Goal: Information Seeking & Learning: Understand process/instructions

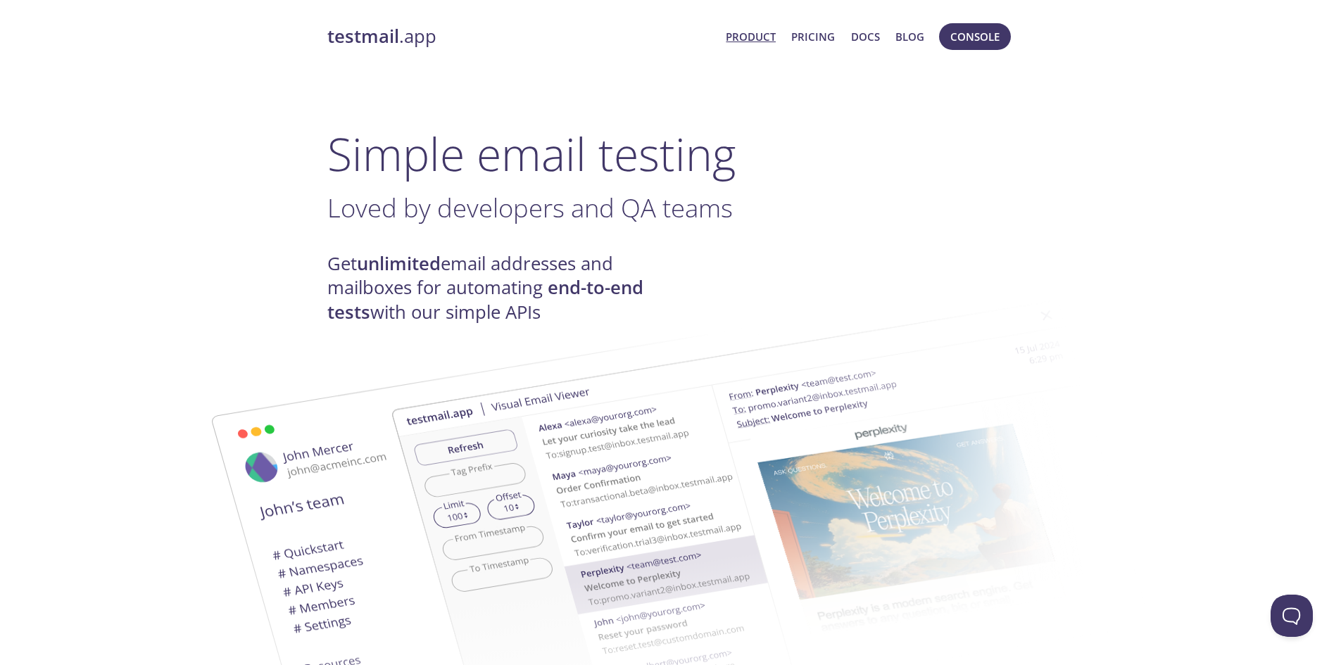
drag, startPoint x: 979, startPoint y: 28, endPoint x: 995, endPoint y: 56, distance: 32.1
click at [979, 28] on span "Console" at bounding box center [975, 36] width 49 height 18
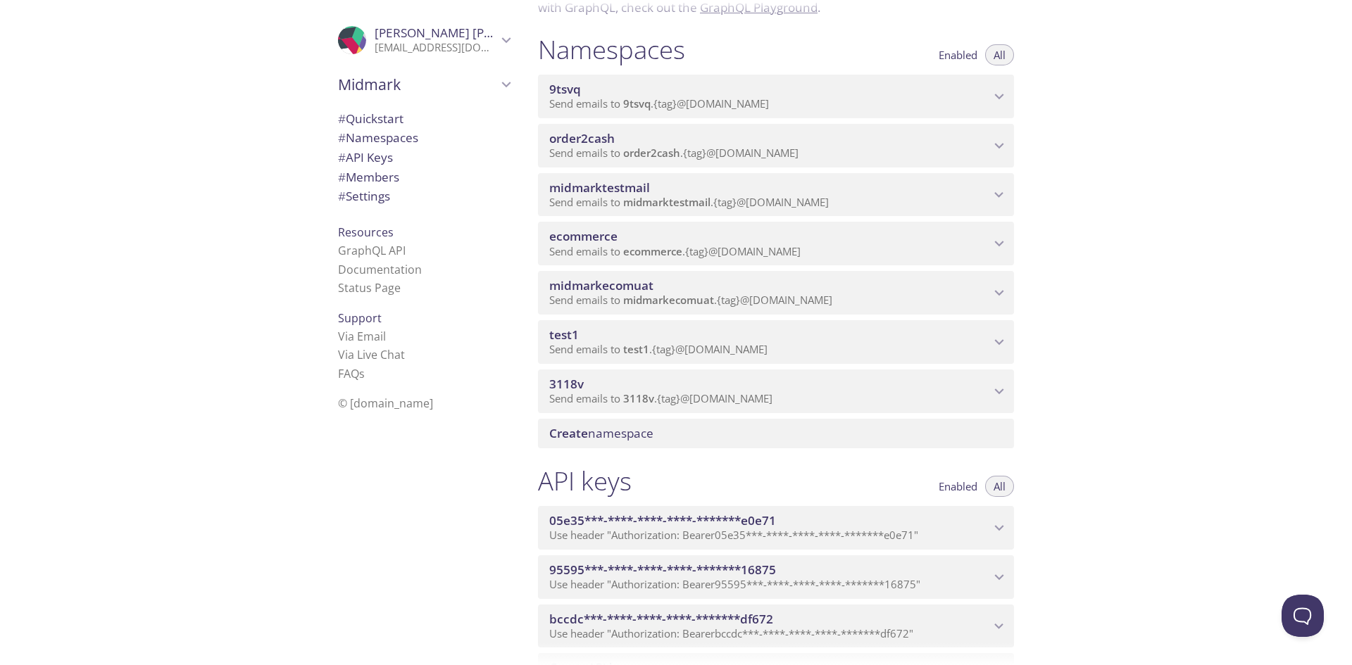
scroll to position [141, 0]
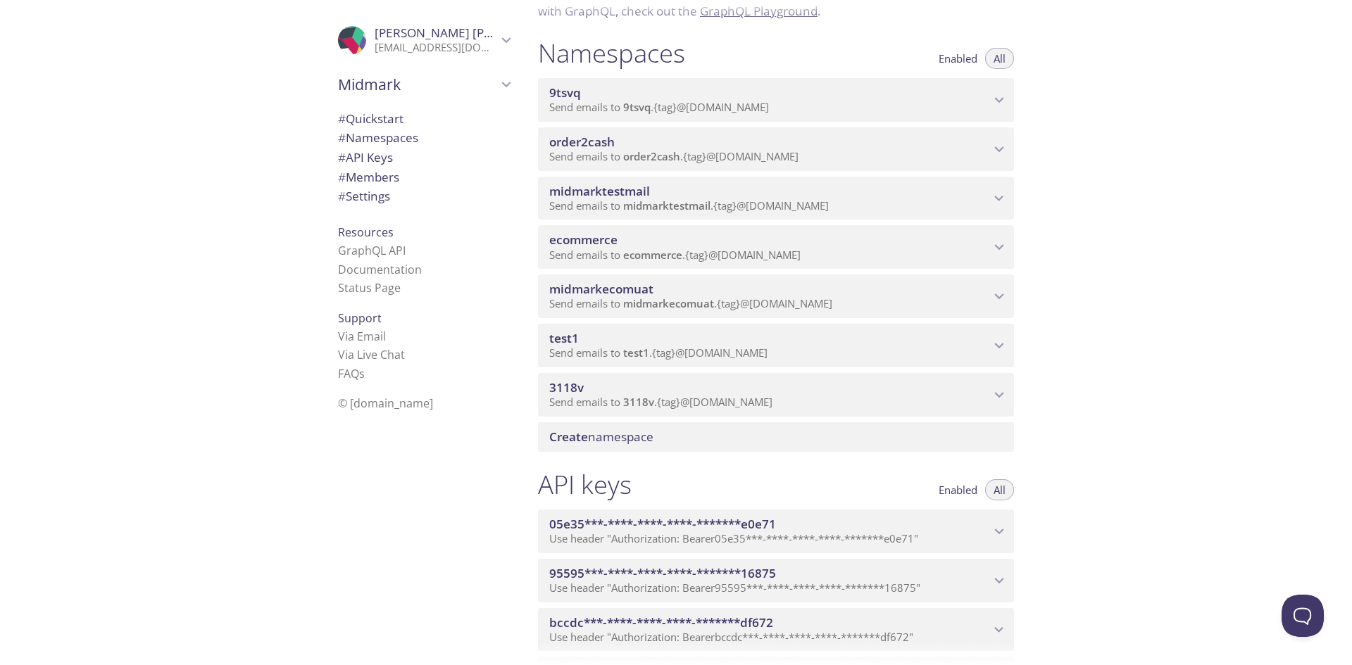
click at [998, 100] on icon "9tsvq namespace" at bounding box center [999, 100] width 18 height 18
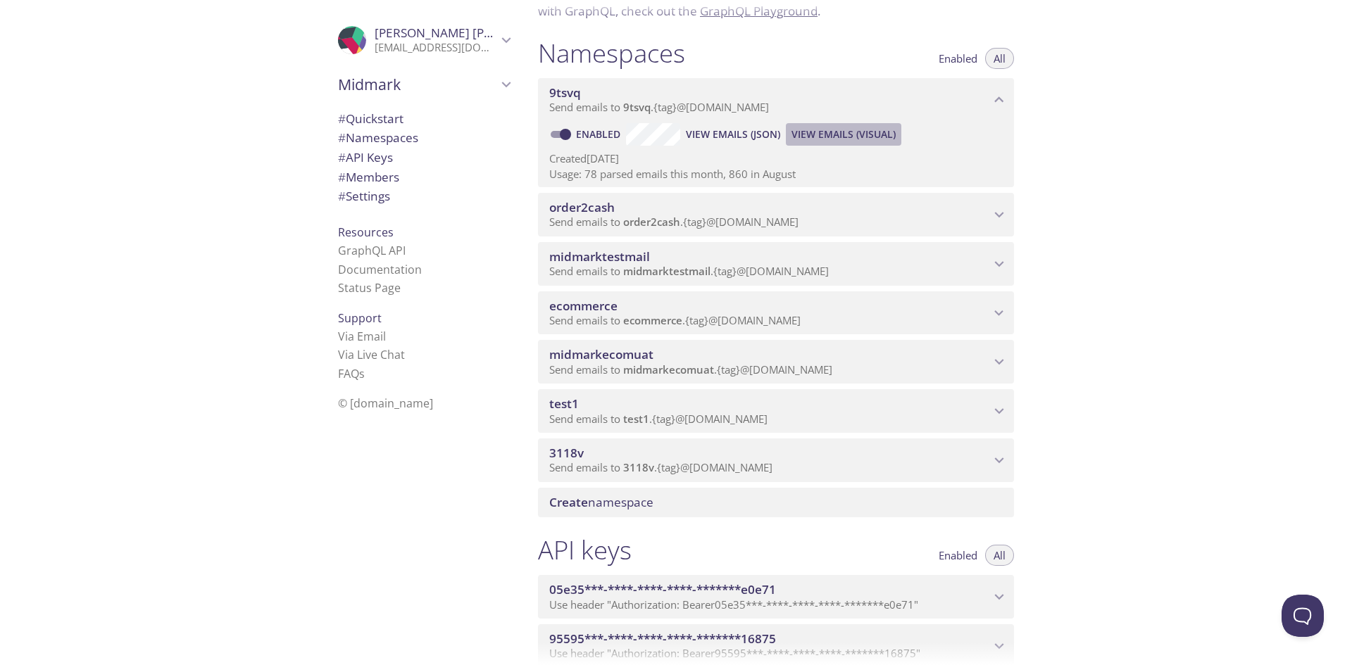
click at [817, 135] on span "View Emails (Visual)" at bounding box center [843, 134] width 104 height 17
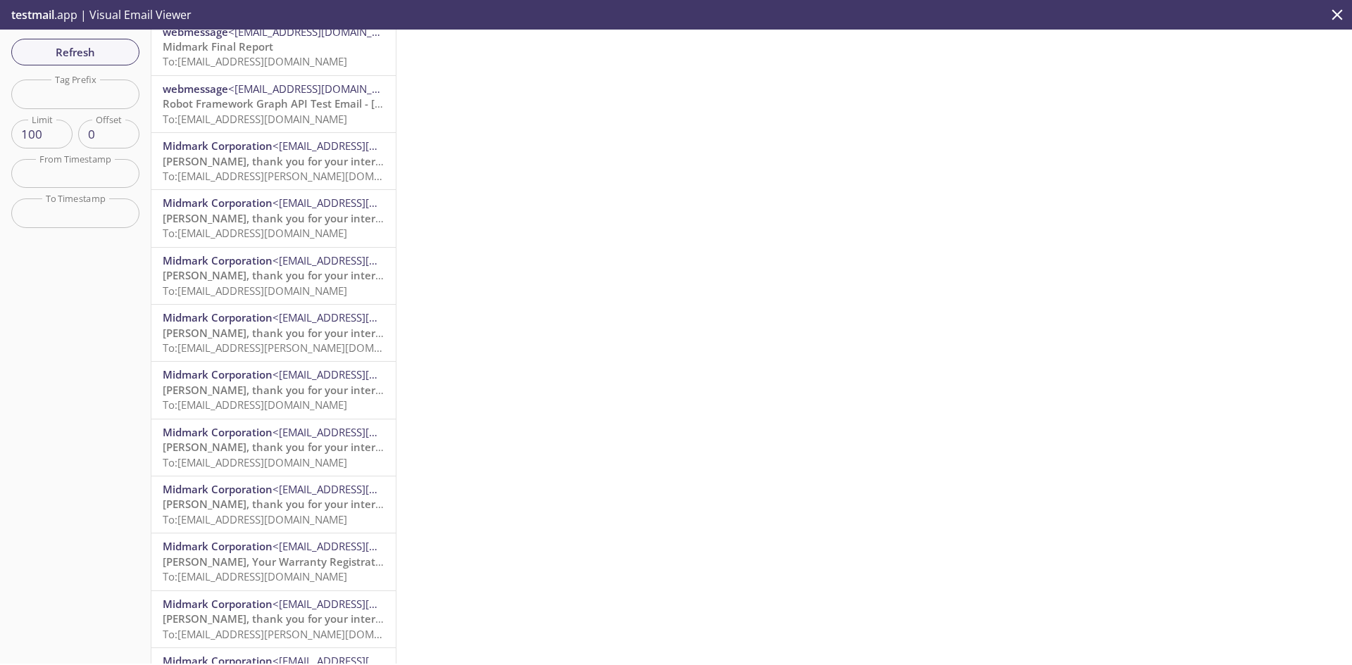
scroll to position [3028, 0]
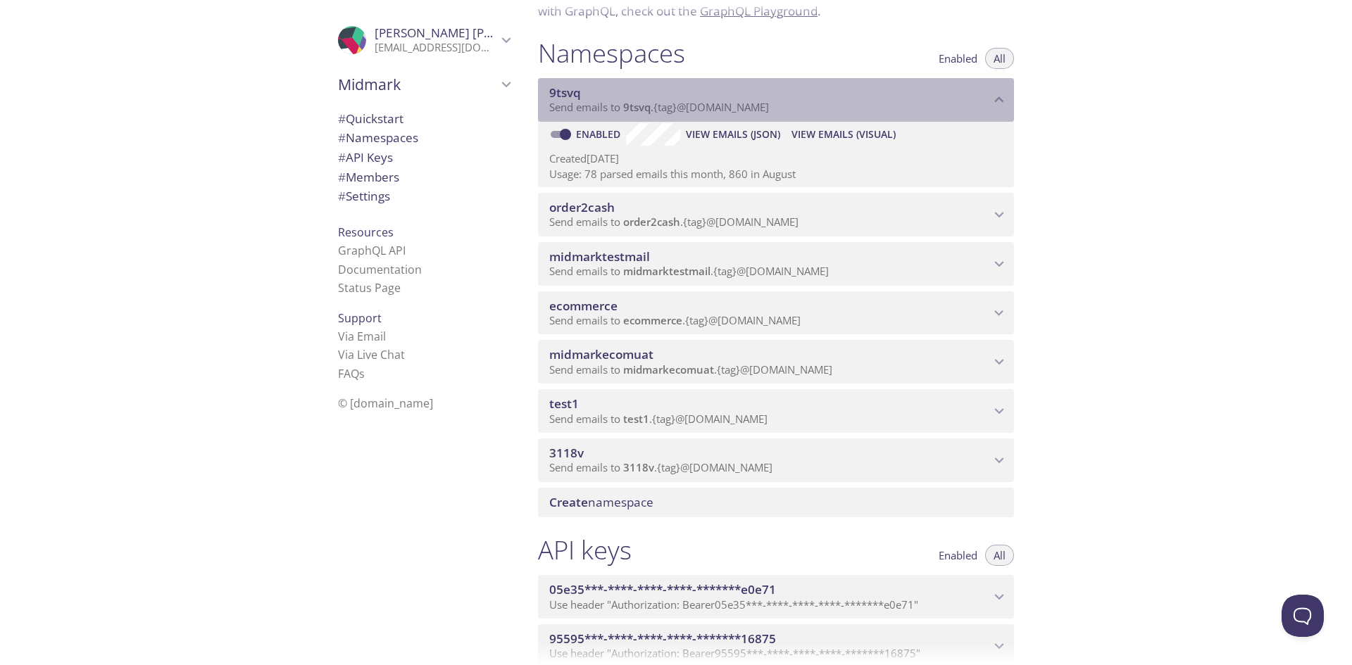
drag, startPoint x: 786, startPoint y: 106, endPoint x: 642, endPoint y: 109, distance: 143.7
click at [642, 109] on p "Send emails to 9tsvq . {tag} @[DOMAIN_NAME]" at bounding box center [769, 108] width 441 height 14
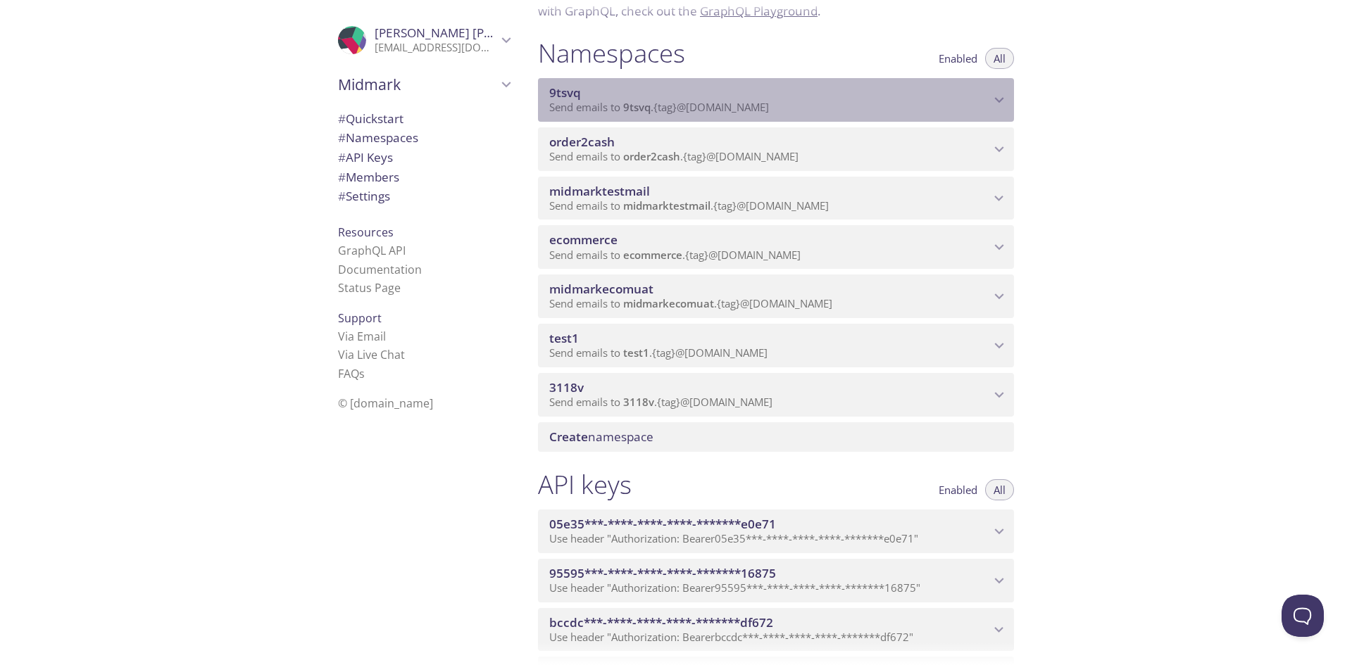
drag, startPoint x: 622, startPoint y: 112, endPoint x: 660, endPoint y: 112, distance: 38.7
click at [660, 112] on span "Send emails to 9tsvq . {tag} @[DOMAIN_NAME]" at bounding box center [659, 107] width 220 height 14
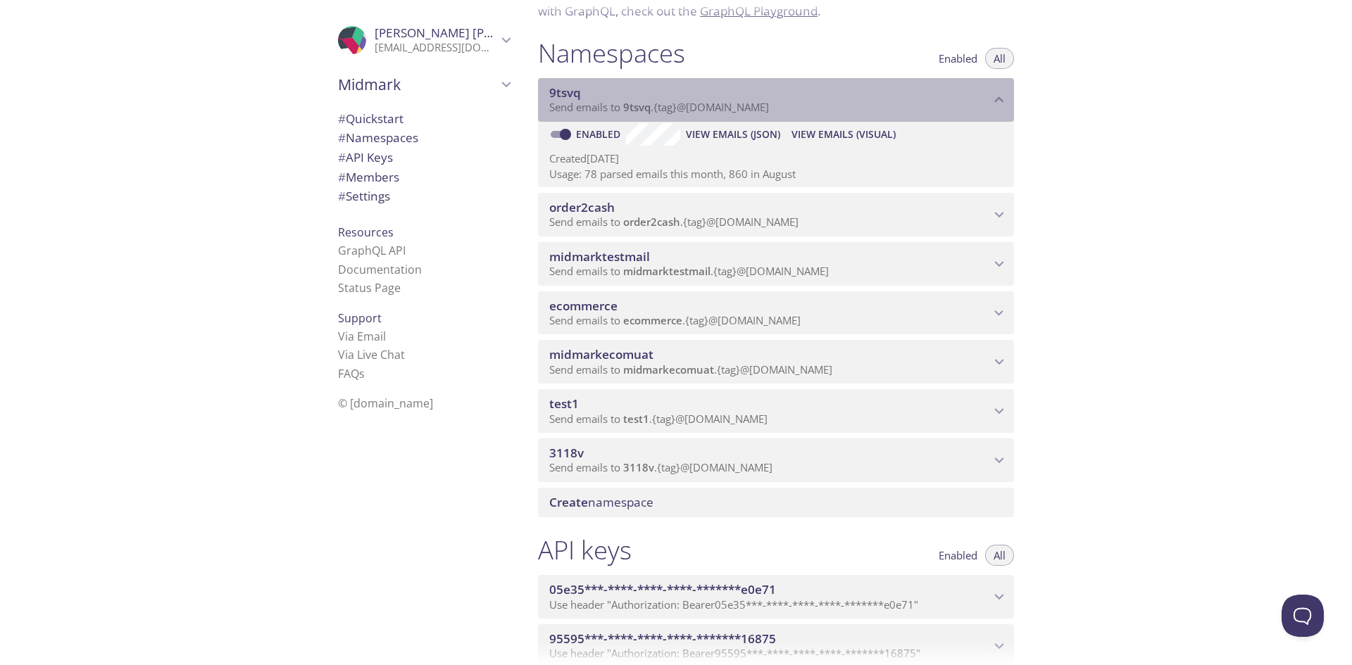
click at [782, 111] on p "Send emails to 9tsvq . {tag} @[DOMAIN_NAME]" at bounding box center [769, 108] width 441 height 14
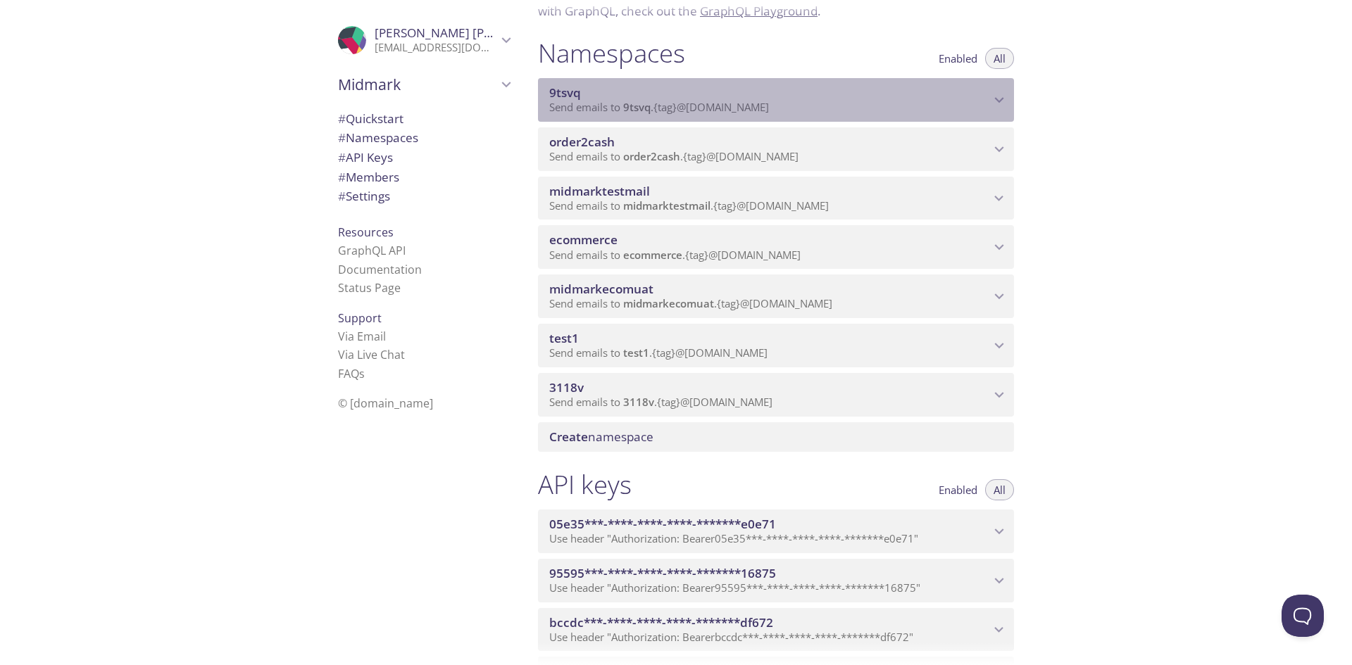
click at [782, 108] on p "Send emails to 9tsvq . {tag} @[DOMAIN_NAME]" at bounding box center [769, 108] width 441 height 14
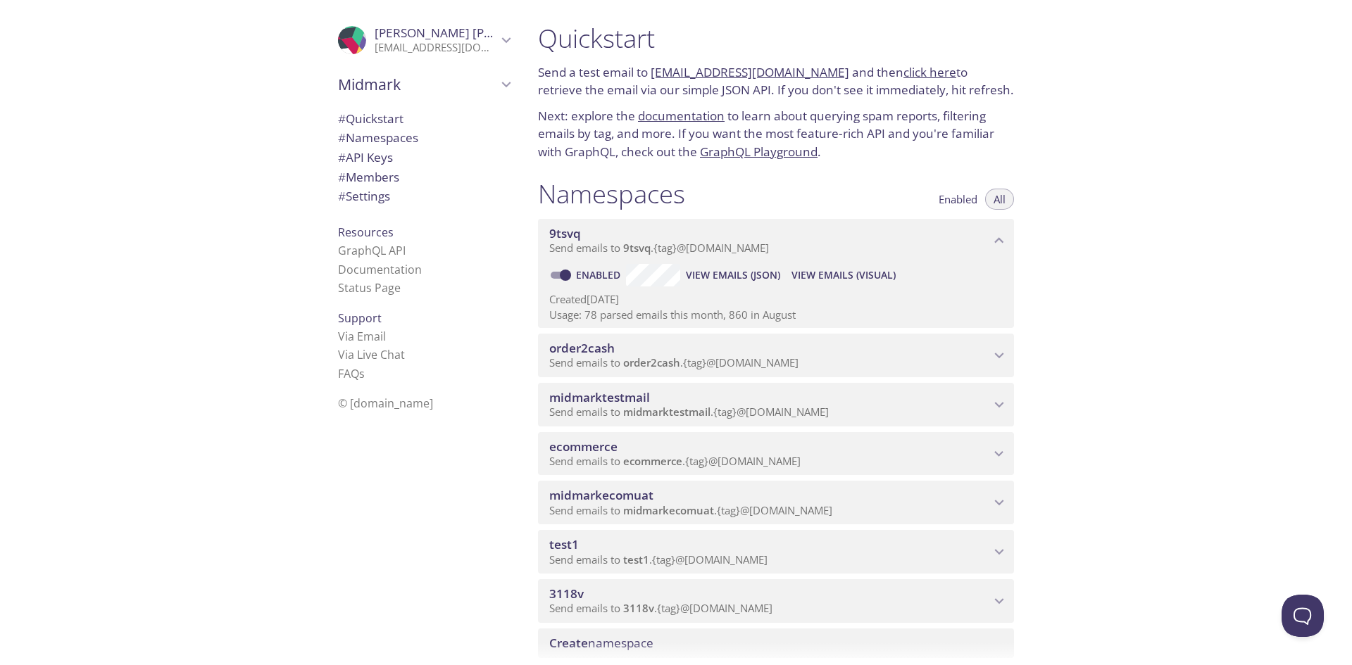
drag, startPoint x: 649, startPoint y: 71, endPoint x: 820, endPoint y: 75, distance: 170.4
click at [820, 75] on p "Send a test email to [EMAIL_ADDRESS][DOMAIN_NAME] and then click here to retrie…" at bounding box center [776, 81] width 476 height 36
copy p "[EMAIL_ADDRESS][DOMAIN_NAME]"
